Goal: Navigation & Orientation: Find specific page/section

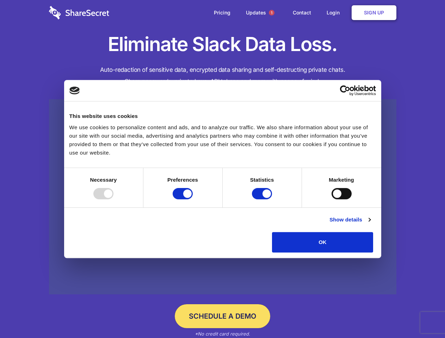
click at [114, 200] on div at bounding box center [103, 193] width 20 height 11
click at [193, 200] on input "Preferences" at bounding box center [183, 193] width 20 height 11
checkbox input "false"
click at [263, 200] on input "Statistics" at bounding box center [262, 193] width 20 height 11
checkbox input "false"
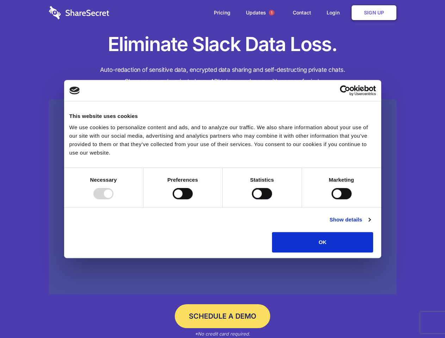
checkbox input "false"
click at [332, 200] on input "Marketing" at bounding box center [342, 193] width 20 height 11
checkbox input "true"
click at [370, 224] on link "Show details" at bounding box center [350, 220] width 41 height 8
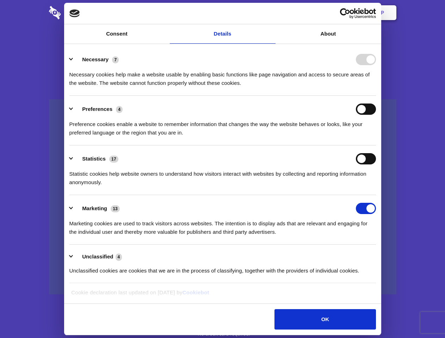
click at [376, 96] on li "Necessary 7 Necessary cookies help make a website usable by enabling basic func…" at bounding box center [222, 71] width 307 height 50
click at [271, 13] on span "1" at bounding box center [272, 13] width 6 height 6
